Goal: Use online tool/utility: Utilize a website feature to perform a specific function

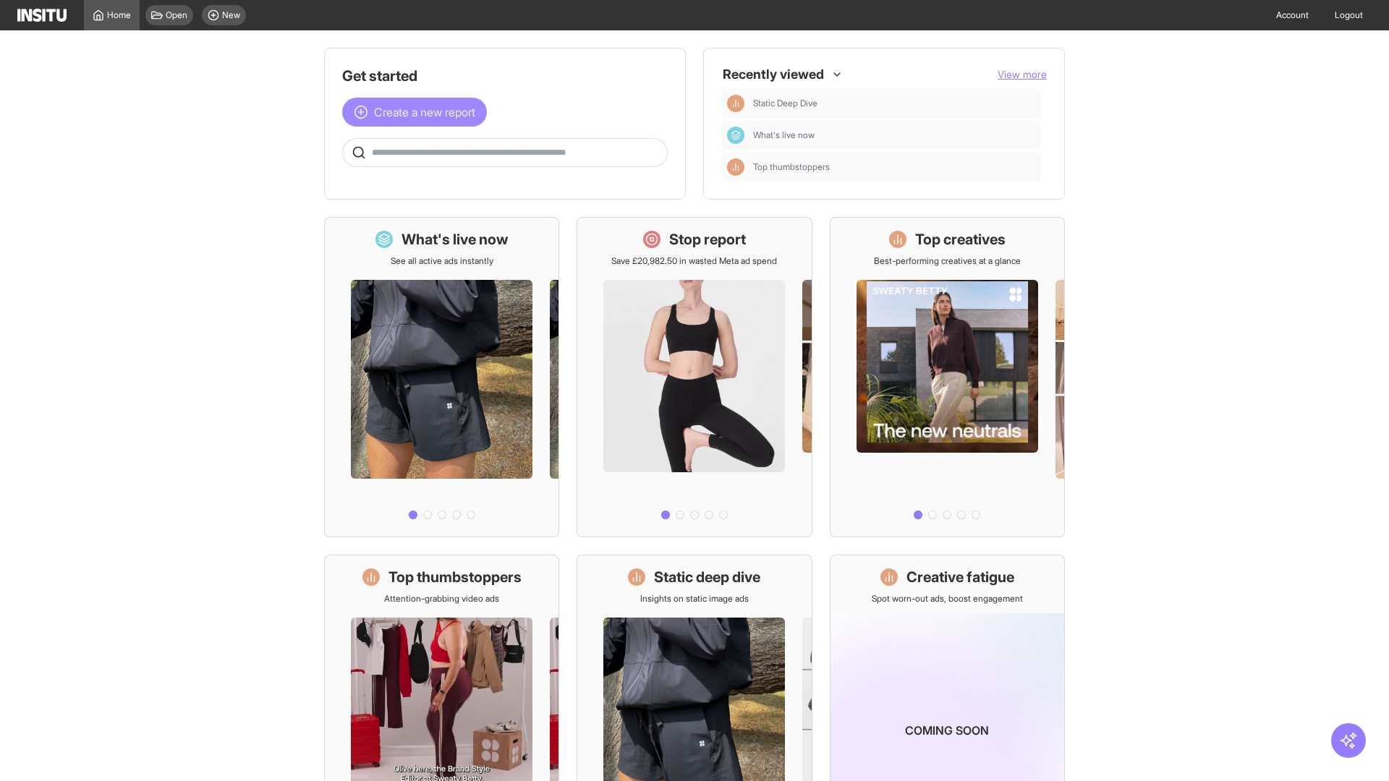
click at [418, 112] on span "Create a new report" at bounding box center [424, 111] width 101 height 17
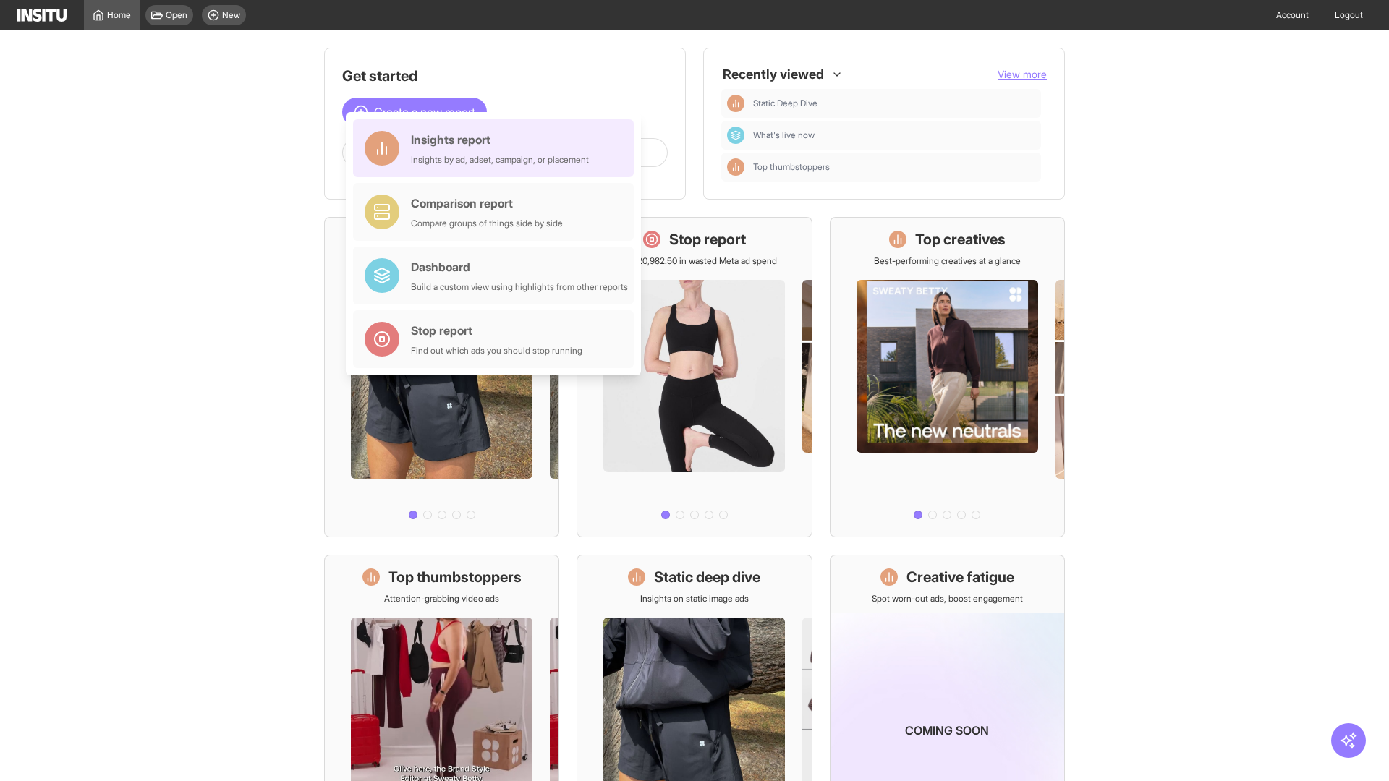
click at [497, 148] on div "Insights report Insights by ad, adset, campaign, or placement" at bounding box center [500, 148] width 178 height 35
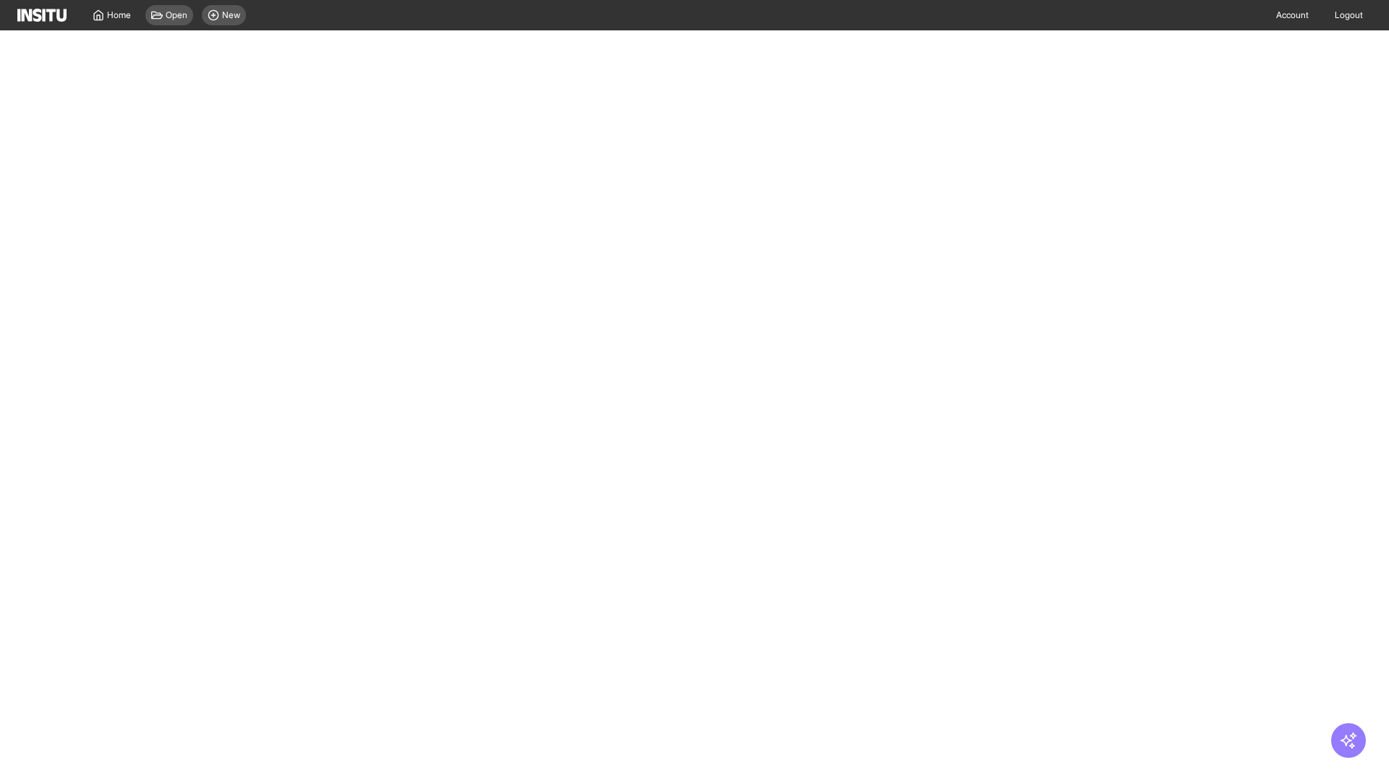
select select "**"
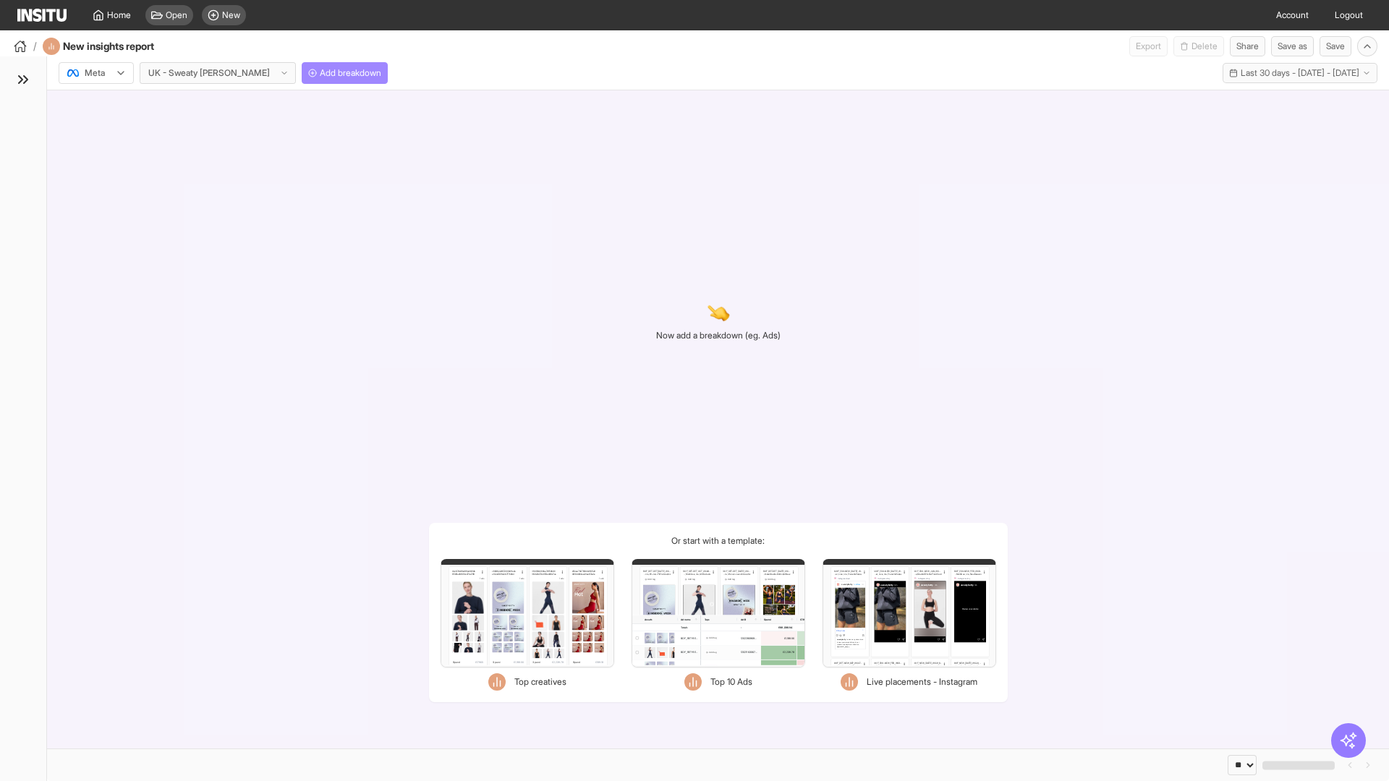
click at [320, 73] on span "Add breakdown" at bounding box center [350, 73] width 61 height 12
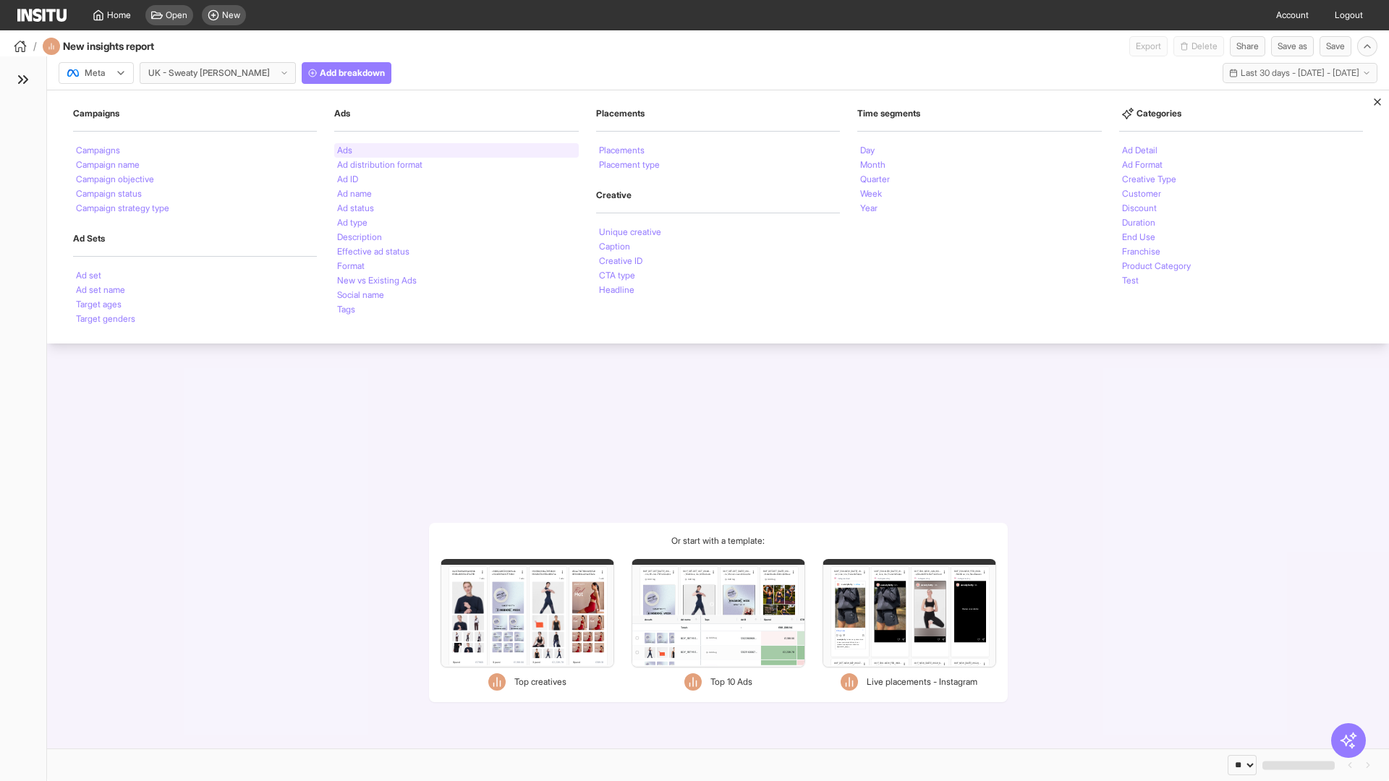
click at [344, 150] on li "Ads" at bounding box center [344, 150] width 15 height 9
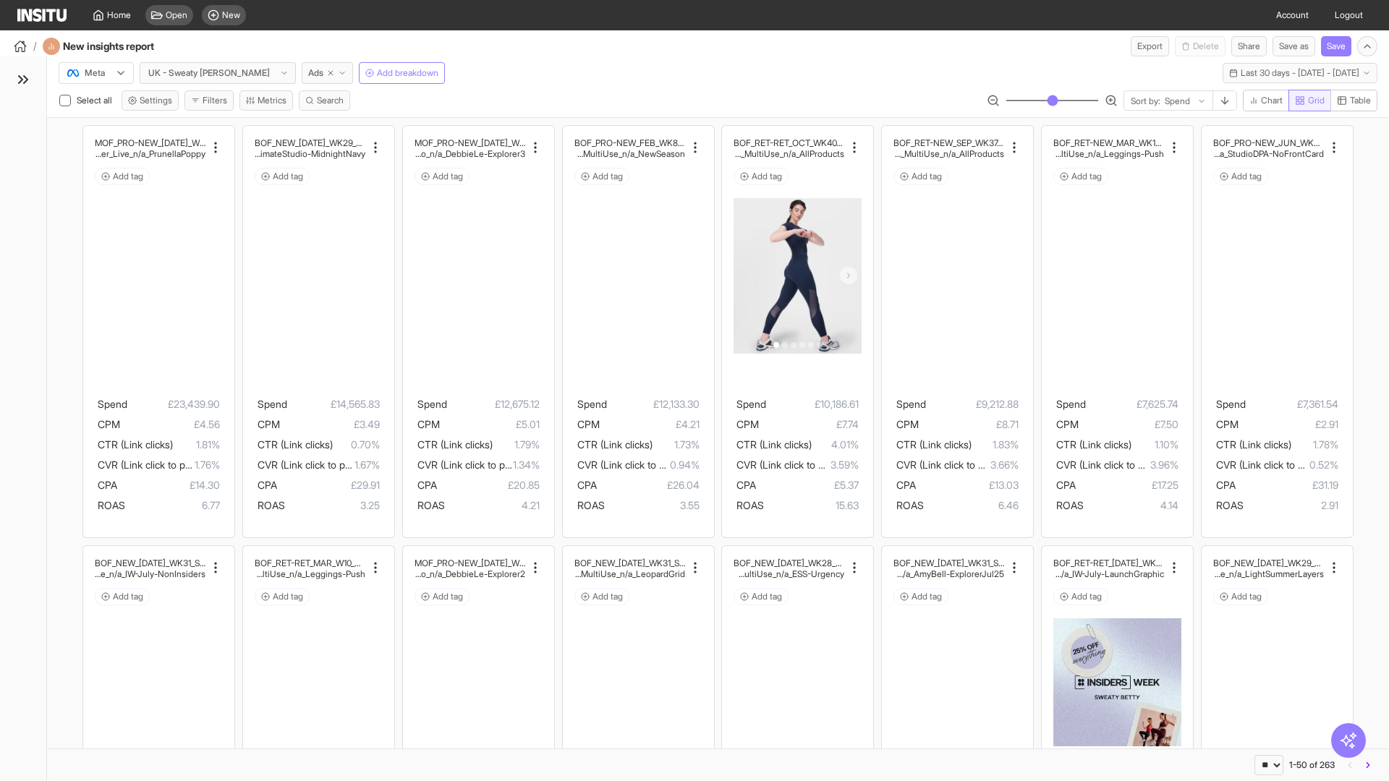
click at [1308, 101] on span "Grid" at bounding box center [1316, 101] width 17 height 12
